Goal: Task Accomplishment & Management: Use online tool/utility

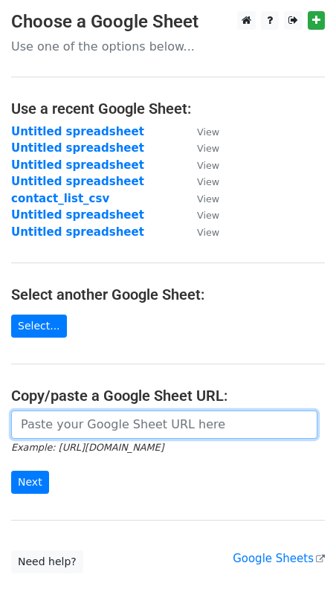
click at [50, 428] on input "url" at bounding box center [164, 425] width 307 height 28
paste input "[URL][DOMAIN_NAME]"
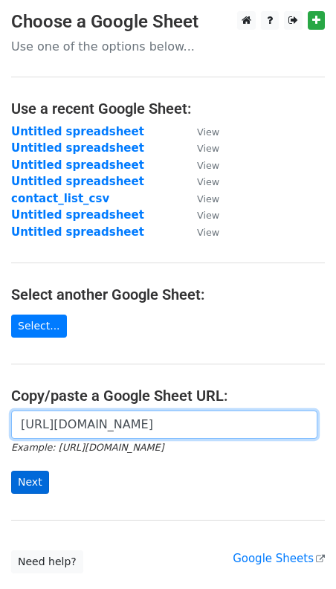
type input "https://docs.google.com/spreadsheets/d/1O6ZBmFnh68gcMD4eSKI0FCHxVzJVBqGddSfH7sg…"
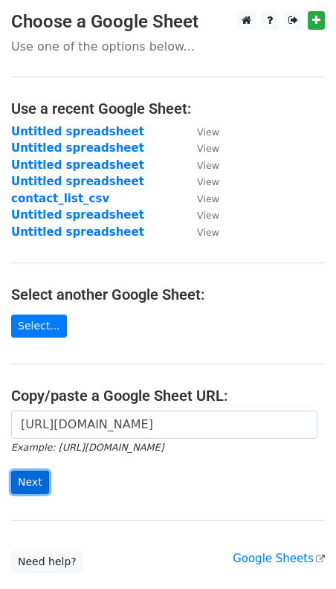
click at [16, 479] on input "Next" at bounding box center [30, 482] width 38 height 23
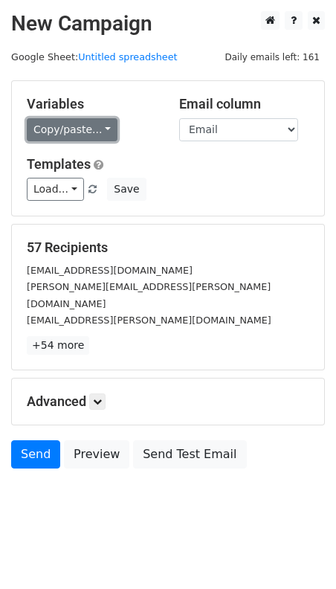
click at [77, 127] on link "Copy/paste..." at bounding box center [72, 129] width 91 height 23
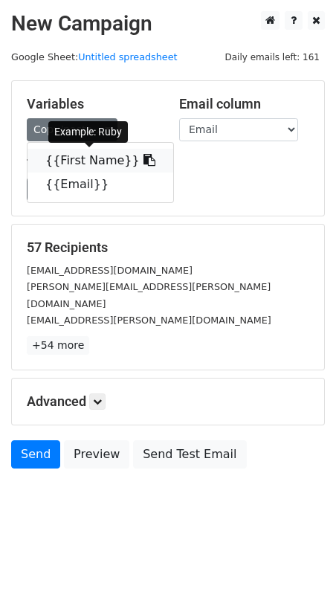
click at [69, 163] on link "{{First Name}}" at bounding box center [101, 161] width 146 height 24
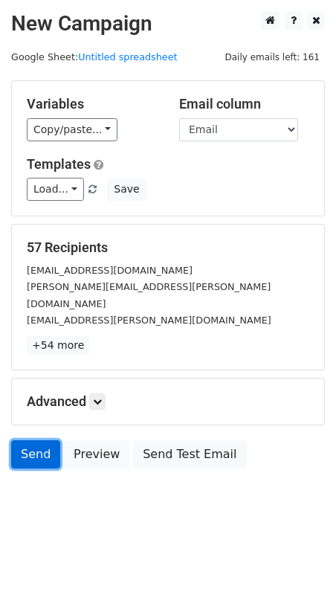
click at [30, 441] on link "Send" at bounding box center [35, 455] width 49 height 28
